Goal: Information Seeking & Learning: Learn about a topic

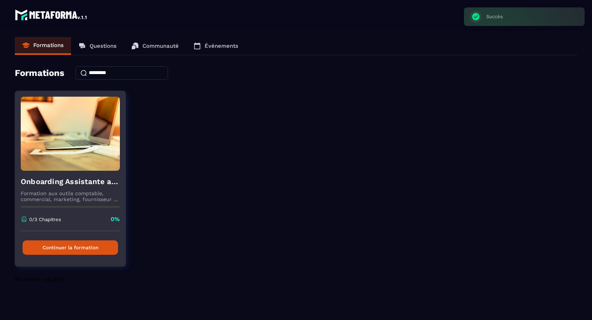
click at [82, 247] on button "Continuer la formation" at bounding box center [70, 247] width 95 height 14
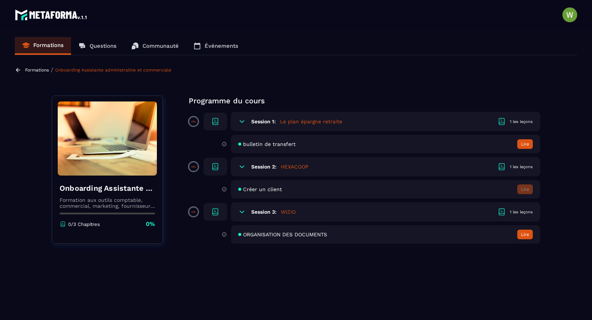
click at [527, 232] on button "Lire" at bounding box center [525, 234] width 16 height 10
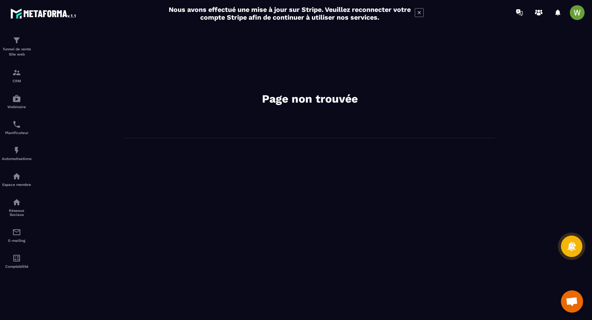
click at [417, 13] on icon at bounding box center [419, 12] width 9 height 9
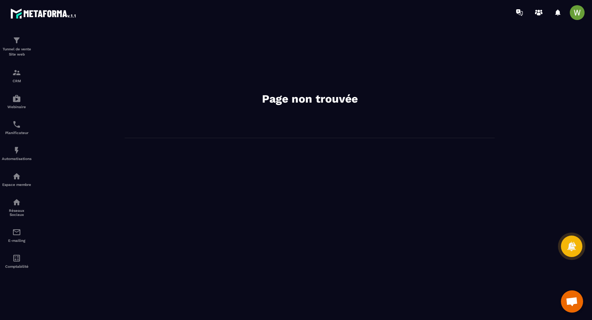
click at [302, 97] on h2 "Page non trouvée" at bounding box center [310, 98] width 222 height 15
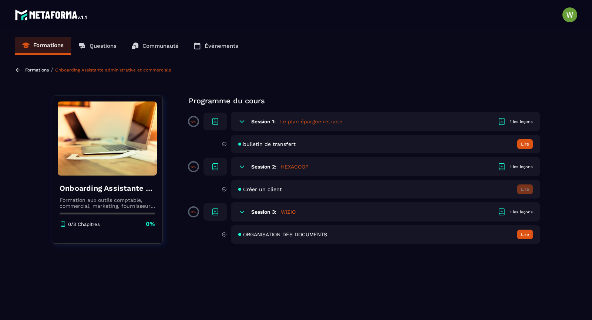
click at [524, 142] on button "Lire" at bounding box center [525, 144] width 16 height 10
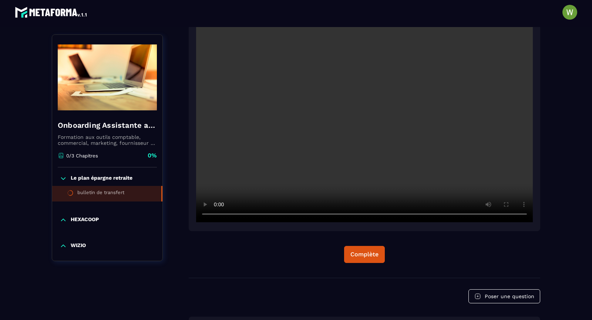
scroll to position [133, 0]
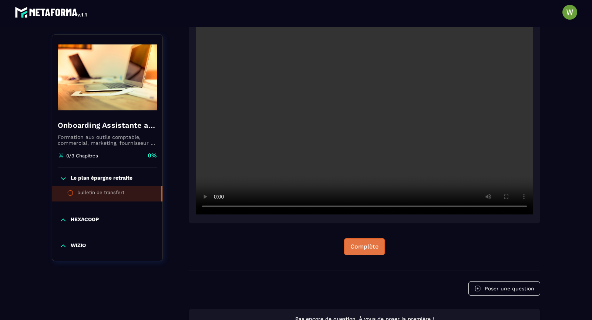
click at [352, 246] on div "Complète" at bounding box center [364, 246] width 28 height 7
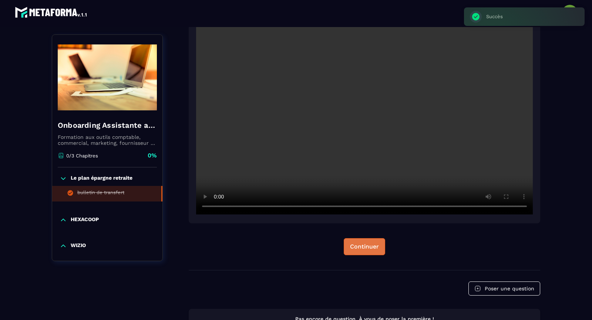
click at [374, 247] on div "Continuer" at bounding box center [364, 246] width 29 height 7
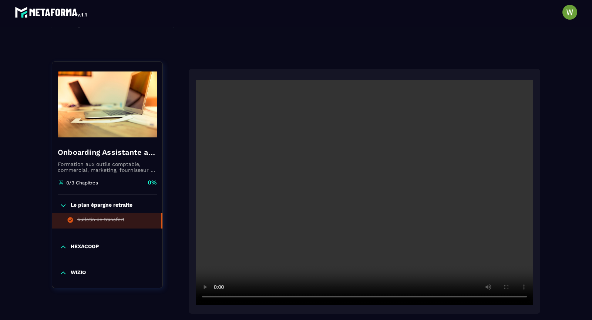
scroll to position [0, 0]
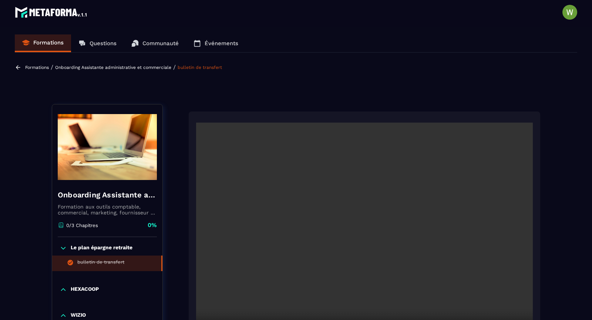
click at [80, 289] on p "HEXACOOP" at bounding box center [85, 289] width 28 height 7
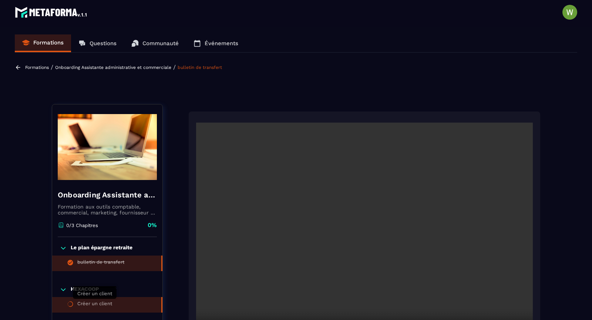
click at [87, 302] on div "Créer un client" at bounding box center [94, 304] width 35 height 8
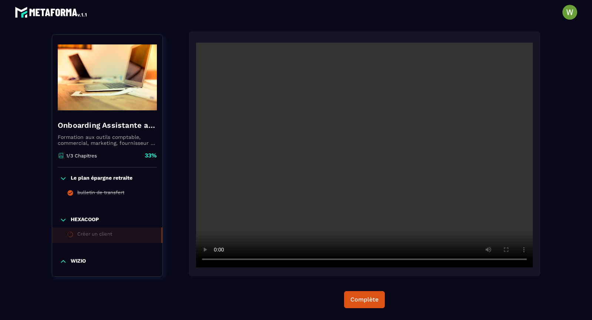
scroll to position [77, 0]
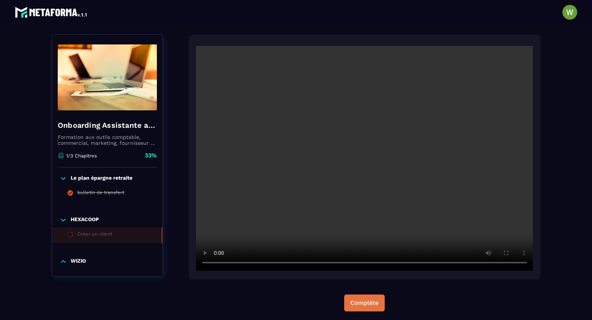
click at [365, 299] on div "Complète" at bounding box center [364, 302] width 28 height 7
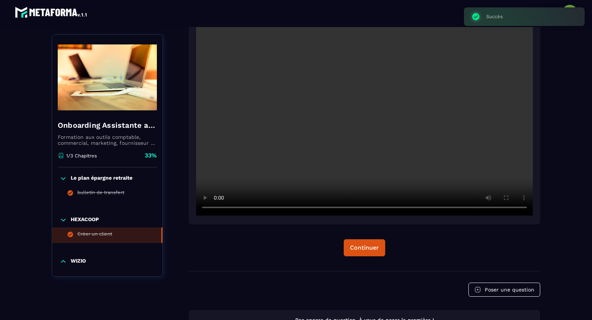
scroll to position [158, 0]
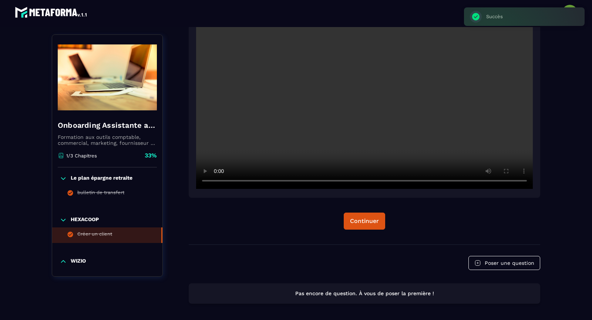
click at [74, 261] on p "WIZIO" at bounding box center [78, 260] width 15 height 7
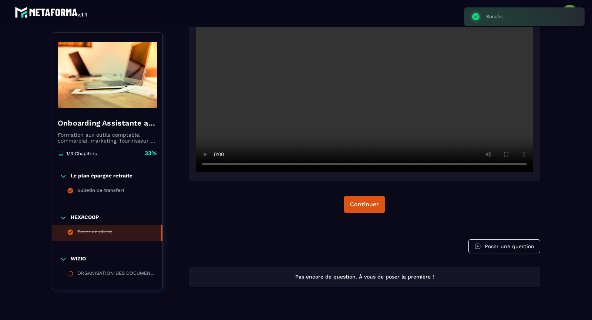
scroll to position [189, 0]
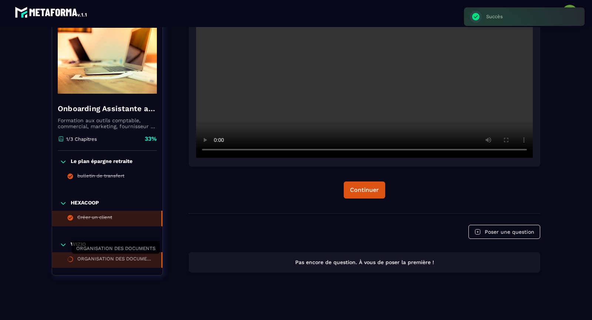
click at [108, 256] on div "ORGANISATION DES DOCUMENTS" at bounding box center [115, 260] width 77 height 8
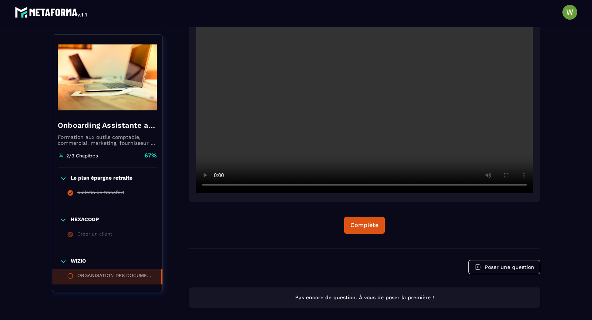
scroll to position [153, 0]
